Goal: Task Accomplishment & Management: Complete application form

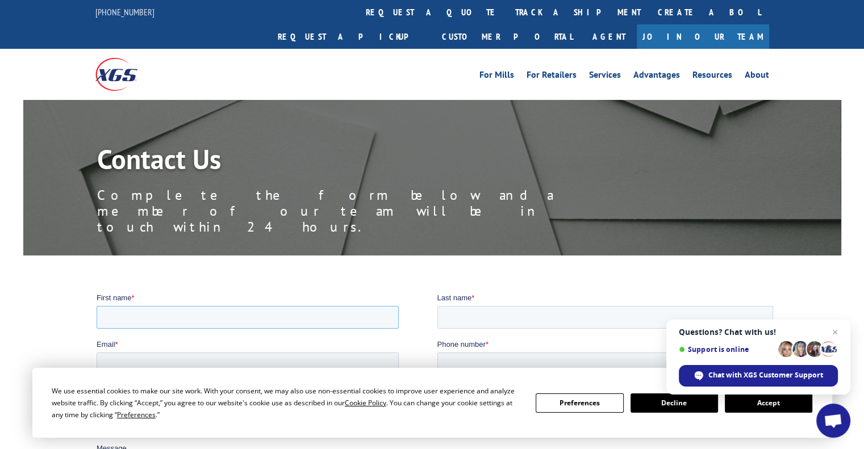
click at [123, 315] on input "First name *" at bounding box center [248, 317] width 302 height 23
type input "Walter"
type input "Voight"
type input "walterscarpetaspen@gmail.com"
type input "9702741815"
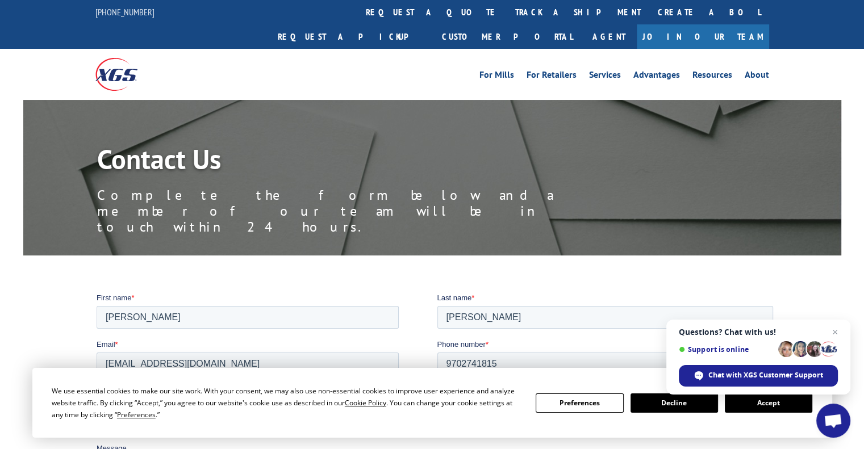
click at [178, 403] on select "Please Select Quoting, Opening New Account, or New Business Opportunity Shipmen…" at bounding box center [248, 410] width 302 height 23
select select "Customer Service"
click at [97, 399] on select "Please Select Quoting, Opening New Account, or New Business Opportunity Shipmen…" at bounding box center [248, 410] width 302 height 23
click at [834, 334] on span "Open chat" at bounding box center [835, 333] width 14 height 14
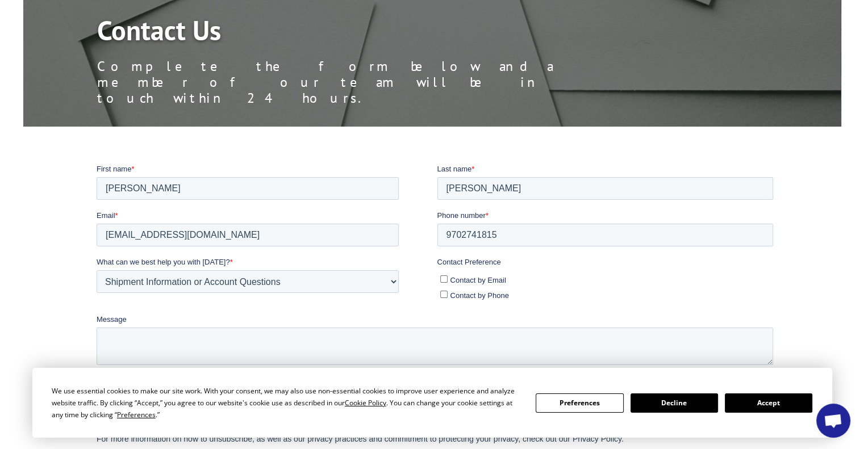
scroll to position [144, 0]
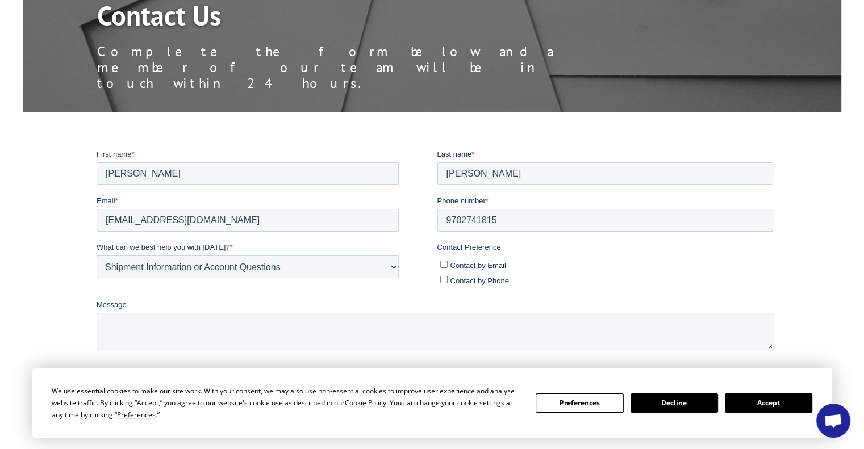
click at [443, 263] on input "Contact by Email" at bounding box center [443, 263] width 7 height 7
checkbox input "true"
click at [122, 331] on textarea "Message" at bounding box center [435, 332] width 677 height 38
click at [242, 325] on textarea "Please check on Bill of Lading #" at bounding box center [435, 332] width 677 height 38
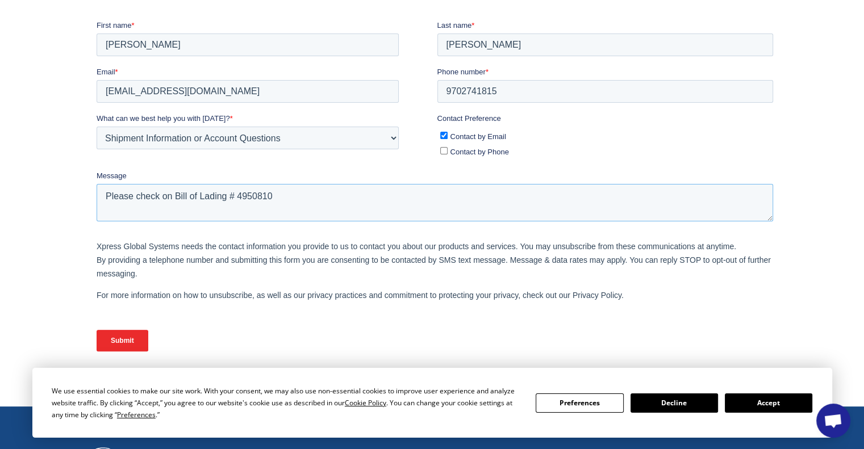
scroll to position [303, 0]
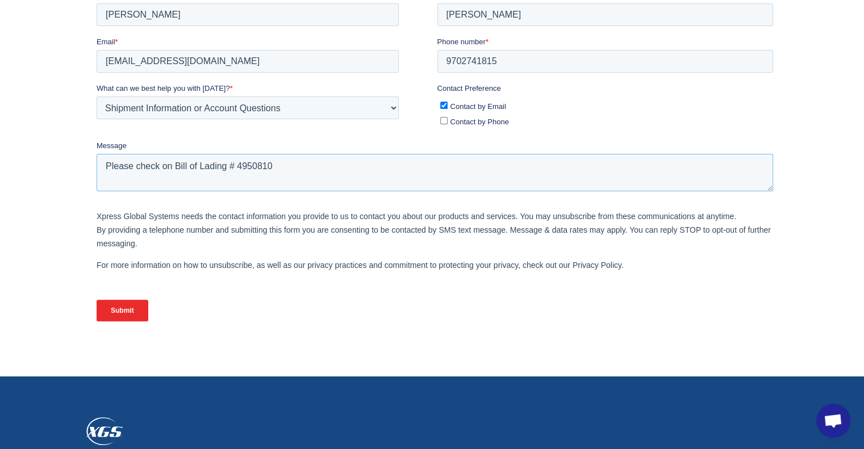
type textarea "Please check on Bill of Lading # 4950810"
click at [124, 306] on input "Submit" at bounding box center [123, 311] width 52 height 22
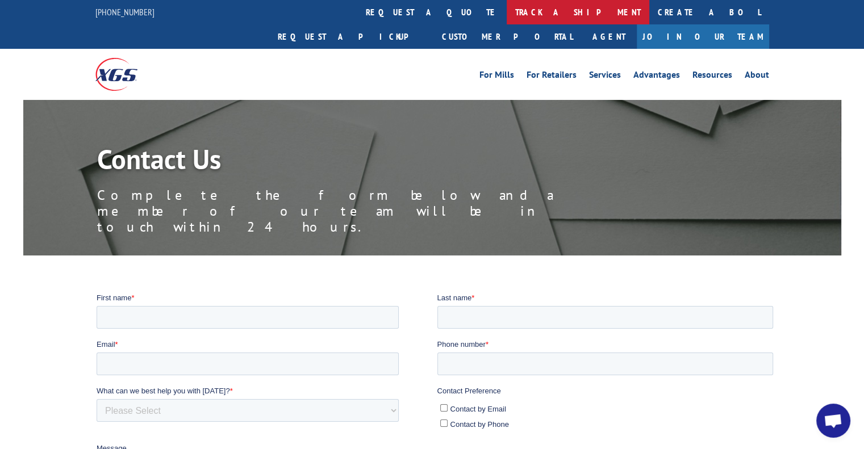
click at [507, 8] on link "track a shipment" at bounding box center [578, 12] width 143 height 24
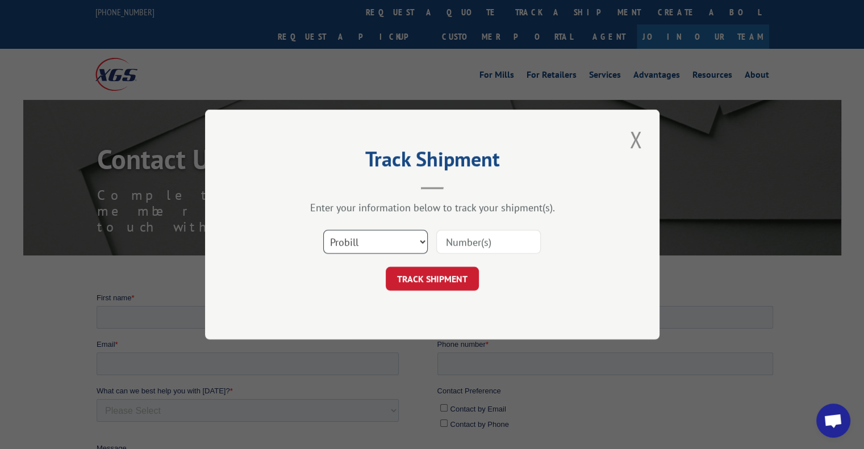
click at [423, 239] on select "Select category... Probill BOL PO" at bounding box center [375, 242] width 105 height 24
click at [364, 240] on select "Select category... Probill BOL PO" at bounding box center [375, 242] width 105 height 24
click at [419, 240] on select "Select category... Probill BOL PO" at bounding box center [375, 242] width 105 height 24
click at [323, 230] on select "Select category... Probill BOL PO" at bounding box center [375, 242] width 105 height 24
click at [495, 238] on input at bounding box center [488, 242] width 105 height 24
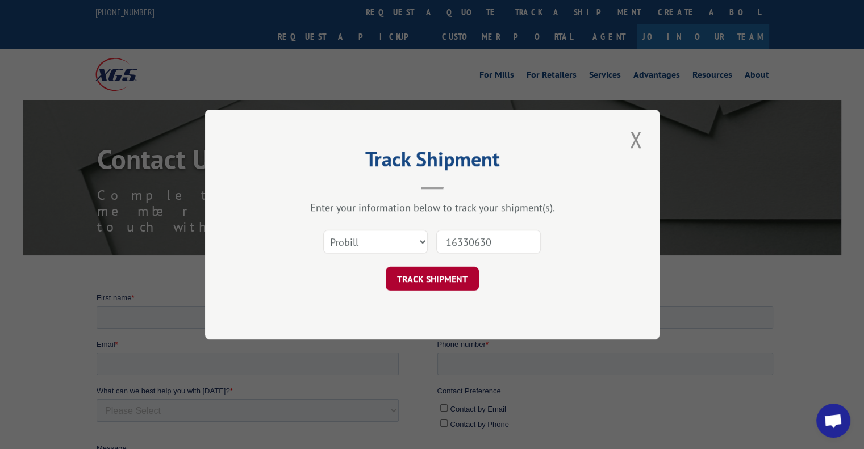
type input "16330630"
click at [438, 280] on button "TRACK SHIPMENT" at bounding box center [432, 279] width 93 height 24
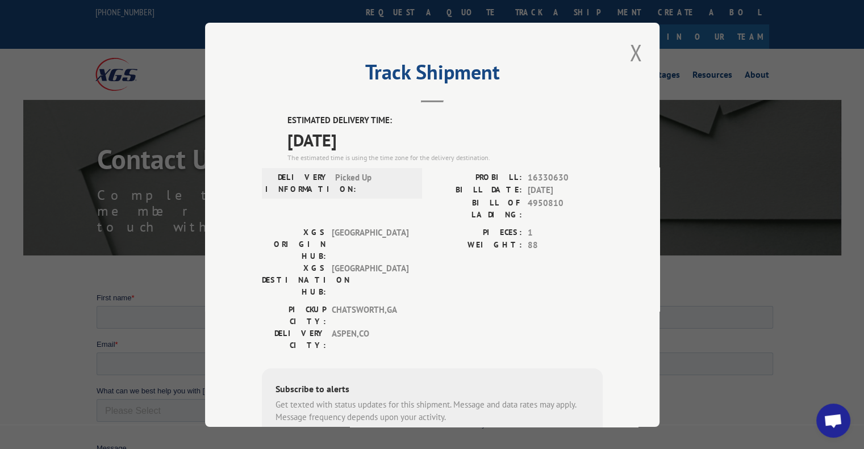
click at [298, 440] on input "+1 (___) ___-____" at bounding box center [334, 452] width 108 height 24
type input "[PHONE_NUMBER]"
click at [436, 440] on button "SUBSCRIBE" at bounding box center [430, 452] width 66 height 24
